Goal: Task Accomplishment & Management: Manage account settings

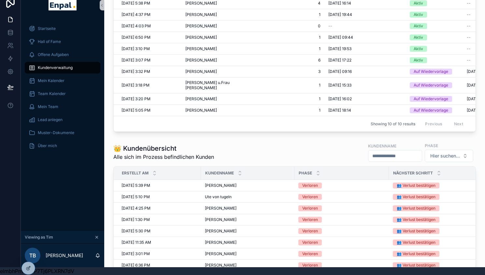
scroll to position [351, 0]
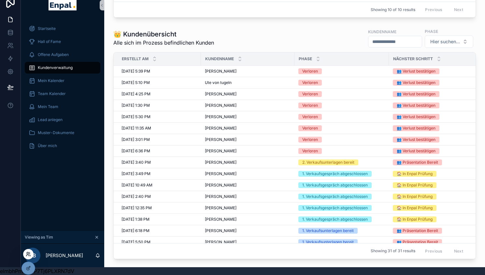
click at [30, 255] on icon at bounding box center [30, 255] width 1 height 1
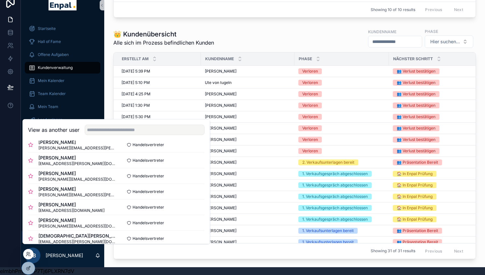
scroll to position [123, 0]
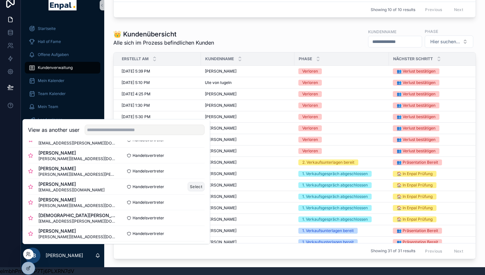
click at [191, 188] on button "Select" at bounding box center [196, 186] width 17 height 9
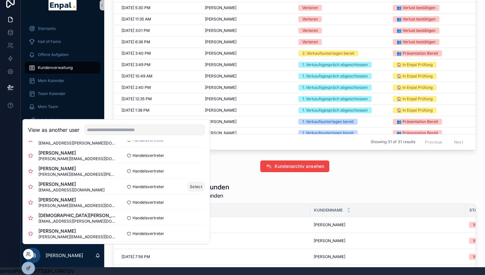
scroll to position [242, 0]
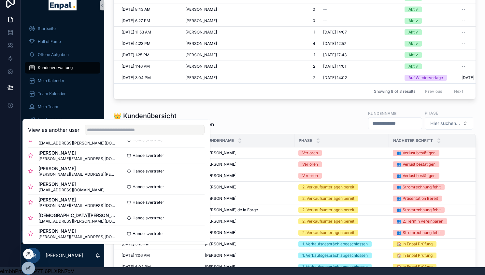
click at [229, 120] on div "👑 Kundenübersicht Alle sich im Prozess befindlichen Kunden Kundenname Phase Hie…" at bounding box center [294, 120] width 362 height 20
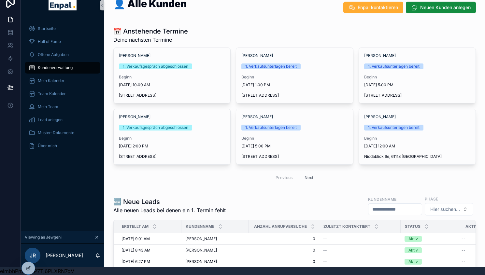
scroll to position [1, 0]
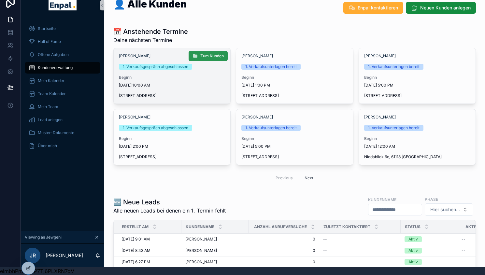
click at [208, 57] on span "Zum Kunden" at bounding box center [211, 55] width 23 height 5
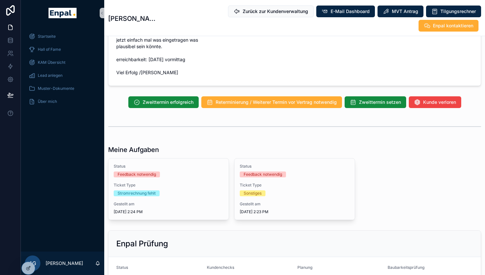
scroll to position [587, 0]
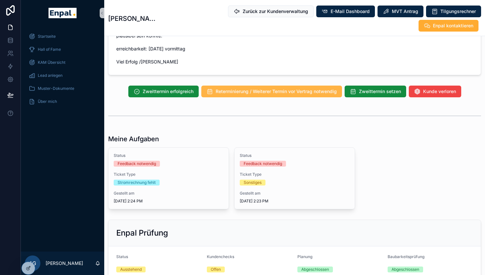
click at [257, 95] on span "Reterminierung / Weiterer Termin vor Vertrag notwendig" at bounding box center [276, 91] width 121 height 7
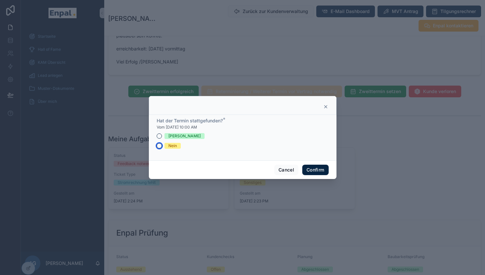
click at [158, 148] on button "Nein" at bounding box center [159, 145] width 5 height 5
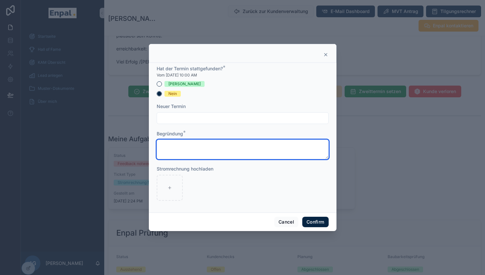
click at [182, 142] on textarea at bounding box center [243, 150] width 172 height 20
type textarea "**********"
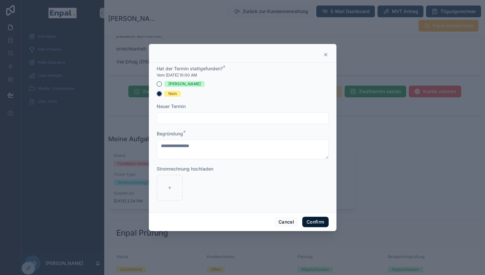
click at [314, 224] on button "Confirm" at bounding box center [315, 222] width 26 height 10
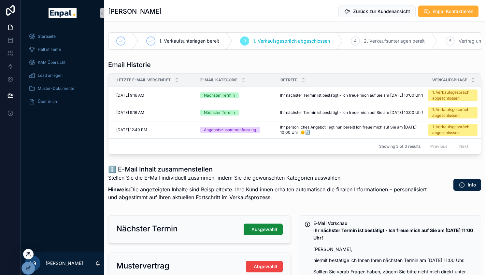
click at [29, 255] on icon at bounding box center [27, 255] width 3 height 1
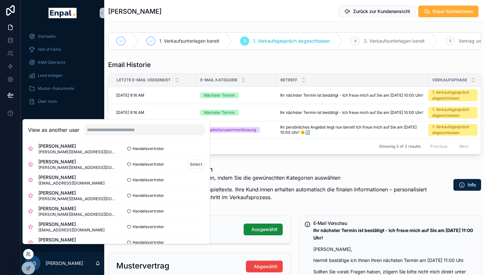
scroll to position [56, 0]
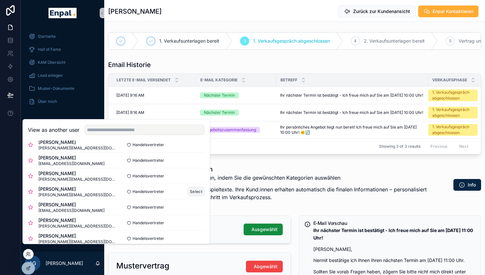
click at [191, 195] on button "Select" at bounding box center [196, 191] width 17 height 9
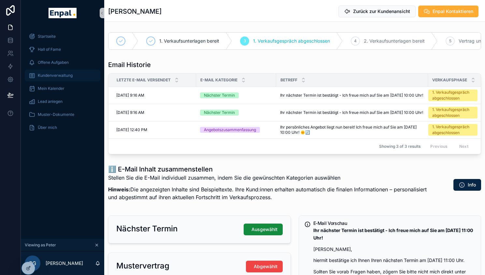
click at [69, 75] on span "Kundenverwaltung" at bounding box center [55, 75] width 35 height 5
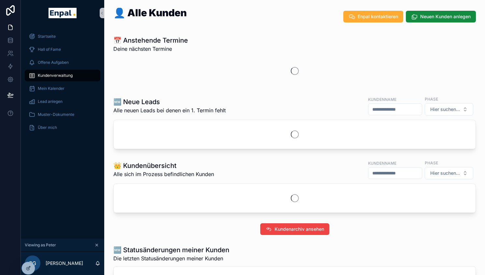
click at [69, 75] on span "Kundenverwaltung" at bounding box center [55, 75] width 35 height 5
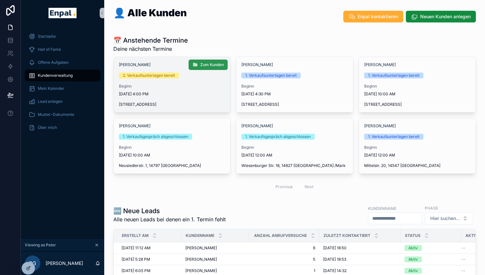
click at [213, 64] on span "Zum Kunden" at bounding box center [211, 64] width 23 height 5
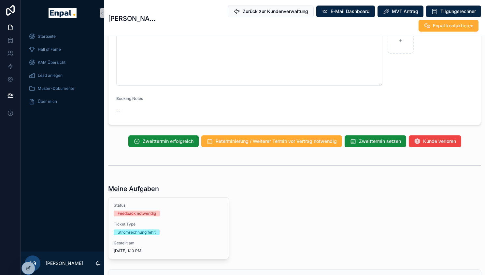
scroll to position [491, 0]
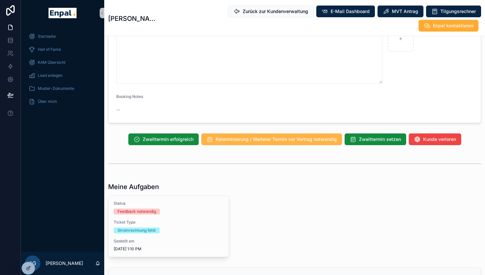
click at [245, 136] on span "Reterminierung / Weiterer Termin vor Vertrag notwendig" at bounding box center [276, 139] width 121 height 7
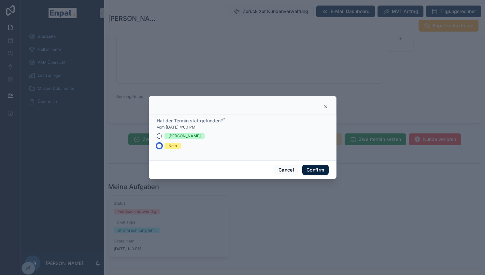
click at [158, 147] on button "Nein" at bounding box center [159, 145] width 5 height 5
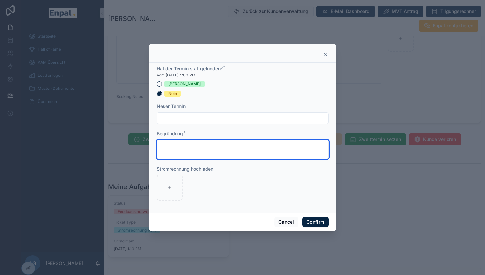
click at [174, 147] on textarea at bounding box center [243, 150] width 172 height 20
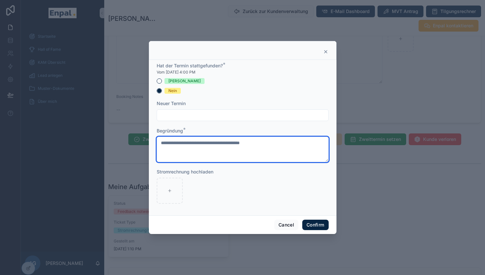
type textarea "**********"
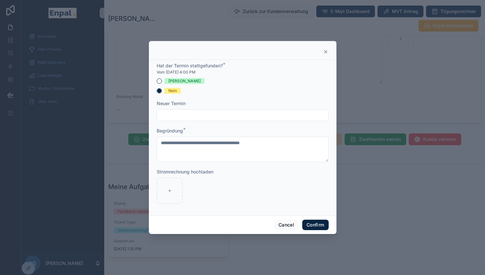
click at [202, 118] on input "text" at bounding box center [242, 115] width 171 height 9
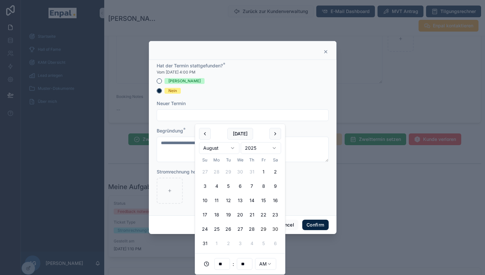
click at [273, 229] on button "30" at bounding box center [275, 229] width 12 height 12
click at [267, 265] on html "**********" at bounding box center [242, 141] width 485 height 283
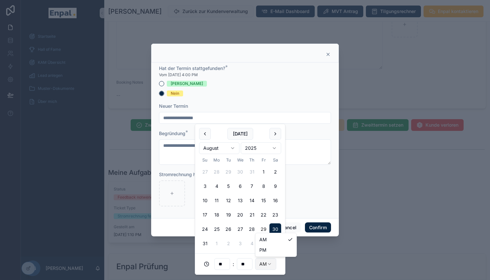
type input "**********"
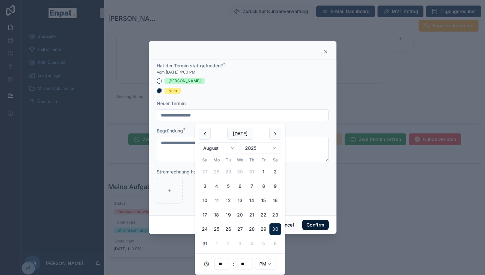
click at [316, 223] on button "Confirm" at bounding box center [315, 225] width 26 height 10
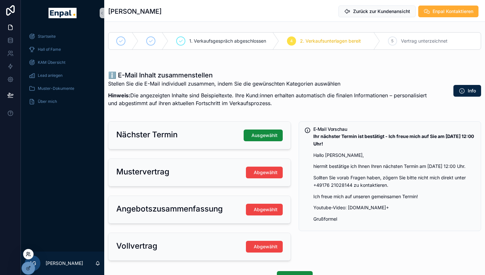
click at [30, 256] on icon at bounding box center [28, 254] width 5 height 5
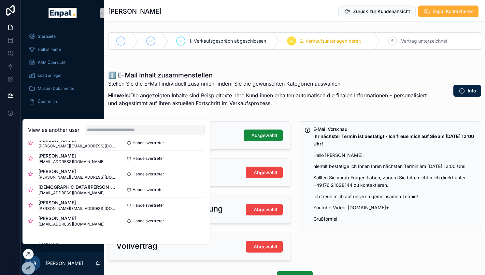
scroll to position [215, 0]
click at [193, 210] on button "Select" at bounding box center [196, 204] width 17 height 9
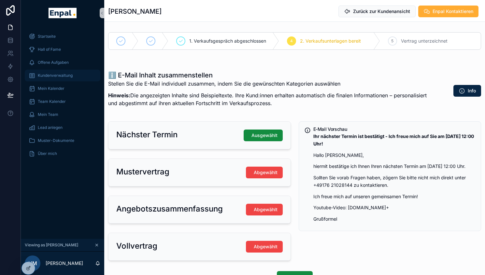
click at [66, 76] on span "Kundenverwaltung" at bounding box center [55, 75] width 35 height 5
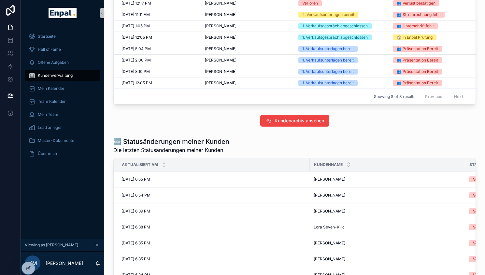
scroll to position [352, 0]
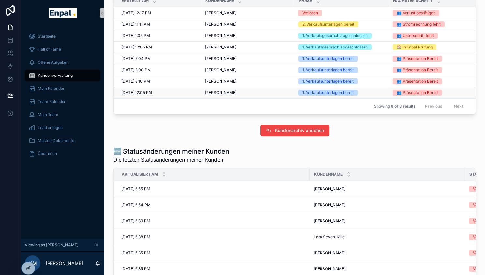
click at [229, 95] on span "Marco Tabeling" at bounding box center [221, 92] width 32 height 5
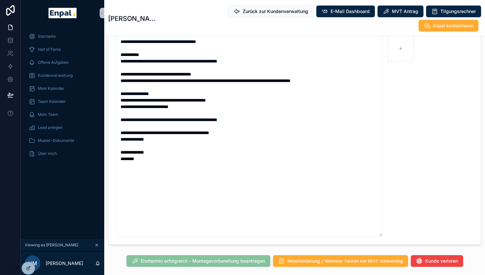
scroll to position [458, 0]
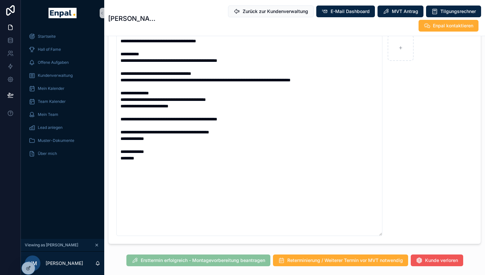
click at [446, 259] on span "Kunde verloren" at bounding box center [441, 260] width 33 height 7
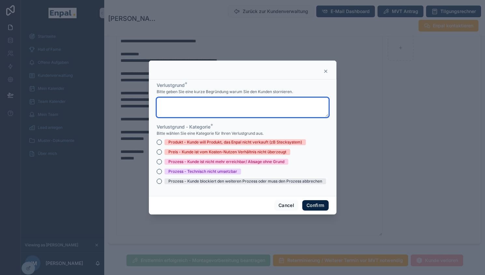
click at [226, 105] on textarea at bounding box center [243, 108] width 172 height 20
type textarea "**********"
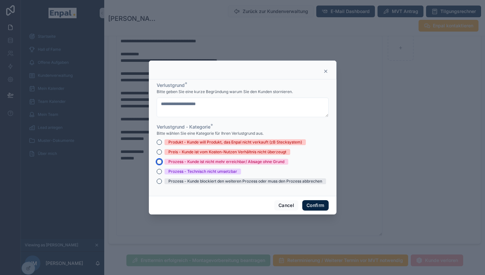
click at [157, 164] on button "Prozess - Kunde ist nicht mehr erreichbar/ Absage ohne Grund" at bounding box center [159, 161] width 5 height 5
click at [315, 205] on button "Confirm" at bounding box center [315, 205] width 26 height 10
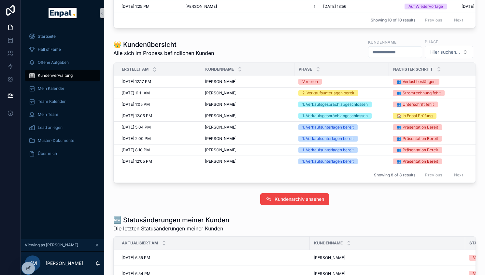
scroll to position [277, 0]
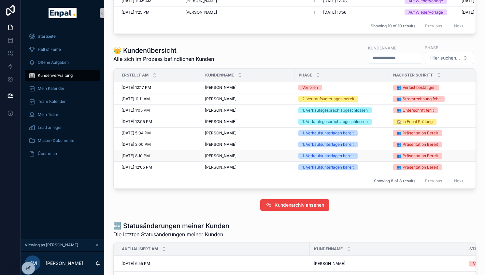
click at [231, 162] on td "Bastian Behrens Bastian Behrens" at bounding box center [247, 155] width 93 height 11
click at [220, 159] on span "Bastian Behrens" at bounding box center [221, 155] width 32 height 5
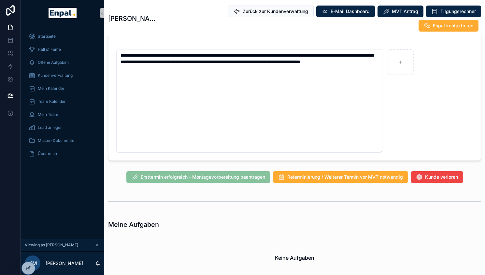
scroll to position [443, 0]
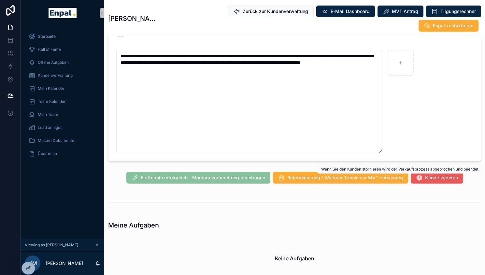
click at [436, 178] on span "Kunde verloren" at bounding box center [441, 178] width 33 height 7
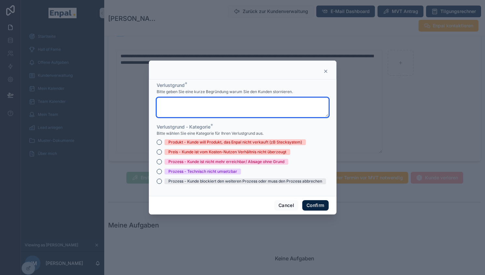
click at [185, 105] on textarea at bounding box center [243, 108] width 172 height 20
type textarea "**********"
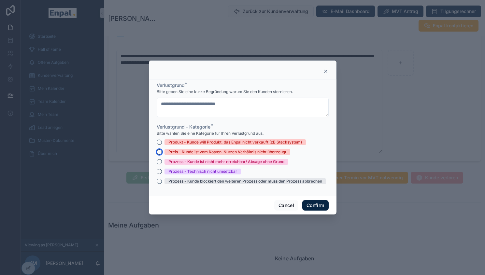
click at [157, 152] on button "Preis - Kunde ist vom Kosten-Nutzen Verhältnis nicht überzeugt" at bounding box center [159, 151] width 5 height 5
click at [317, 209] on button "Confirm" at bounding box center [315, 205] width 26 height 10
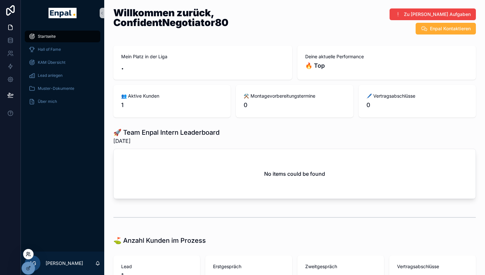
click at [29, 253] on icon at bounding box center [28, 254] width 5 height 5
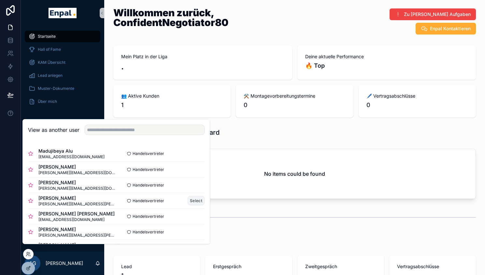
click at [192, 203] on button "Select" at bounding box center [196, 200] width 17 height 9
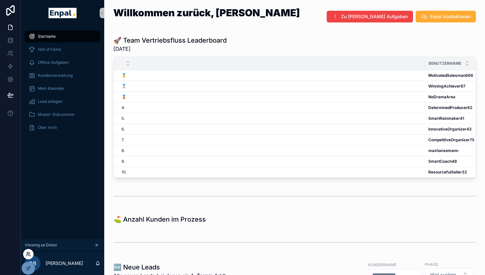
click at [29, 255] on icon at bounding box center [27, 255] width 3 height 1
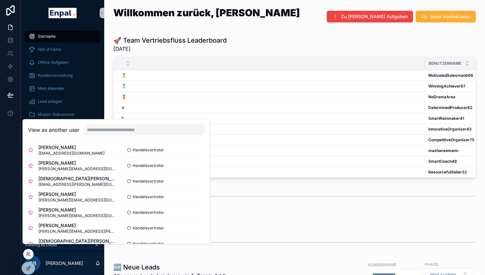
scroll to position [161, 0]
click at [191, 200] on button "Select" at bounding box center [196, 195] width 17 height 9
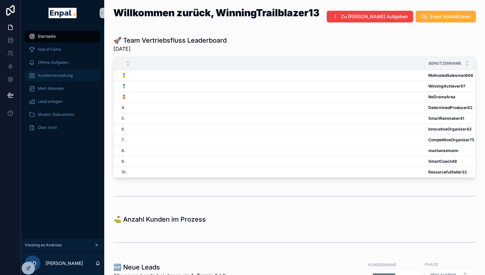
click at [69, 76] on span "Kundenverwaltung" at bounding box center [55, 75] width 35 height 5
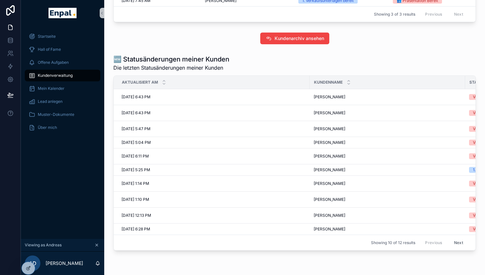
scroll to position [347, 0]
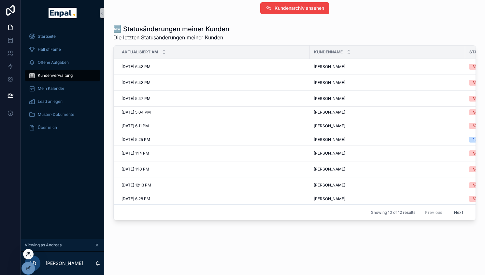
click at [29, 255] on icon at bounding box center [28, 254] width 5 height 5
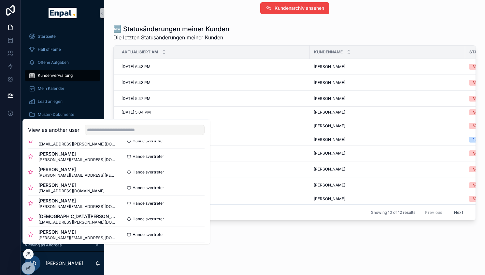
scroll to position [122, 0]
click at [193, 191] on button "Select" at bounding box center [196, 187] width 17 height 9
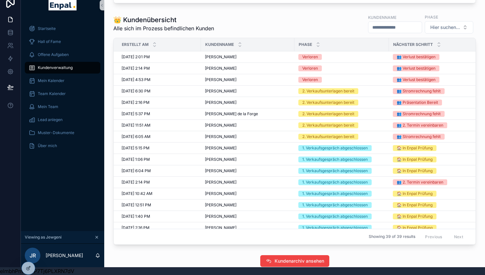
scroll to position [316, 0]
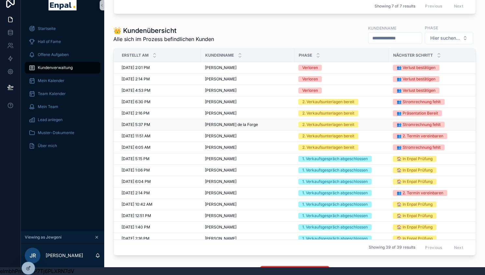
click at [242, 124] on span "[PERSON_NAME] de la Forge" at bounding box center [231, 124] width 53 height 5
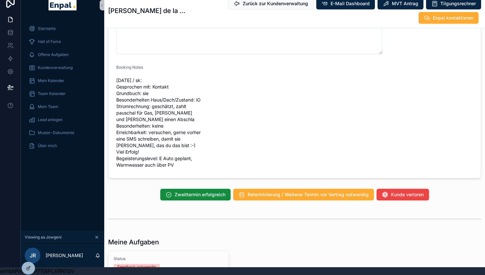
scroll to position [657, 0]
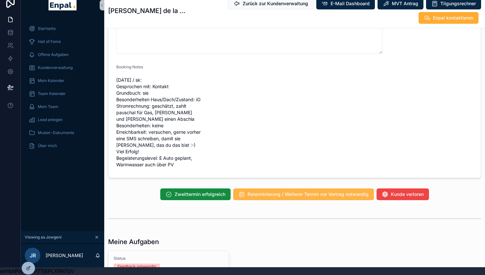
click at [286, 198] on span "Reterminierung / Weiterer Termin vor Vertrag notwendig" at bounding box center [307, 194] width 121 height 7
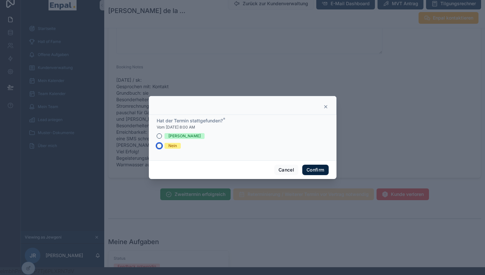
click at [158, 148] on button "Nein" at bounding box center [159, 145] width 5 height 5
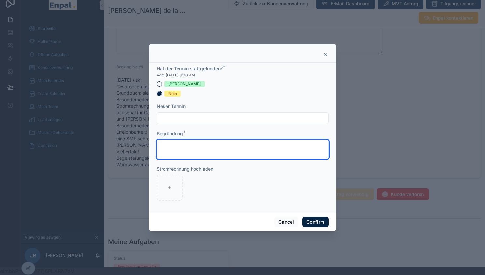
click at [232, 151] on textarea at bounding box center [243, 150] width 172 height 20
type textarea "**********"
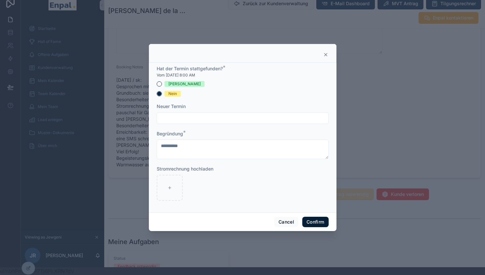
click at [311, 221] on button "Confirm" at bounding box center [315, 222] width 26 height 10
